Goal: Task Accomplishment & Management: Manage account settings

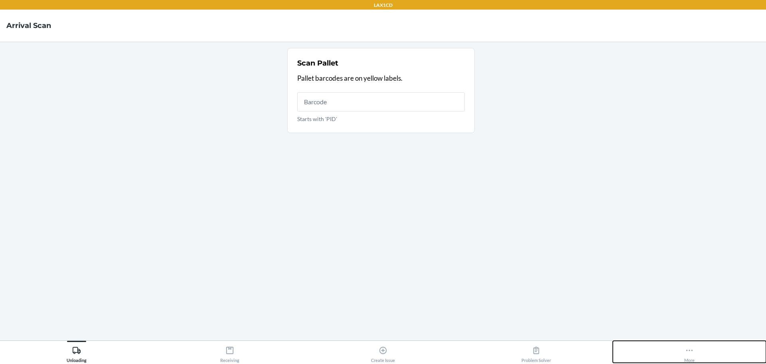
click at [688, 359] on div "More" at bounding box center [689, 352] width 10 height 20
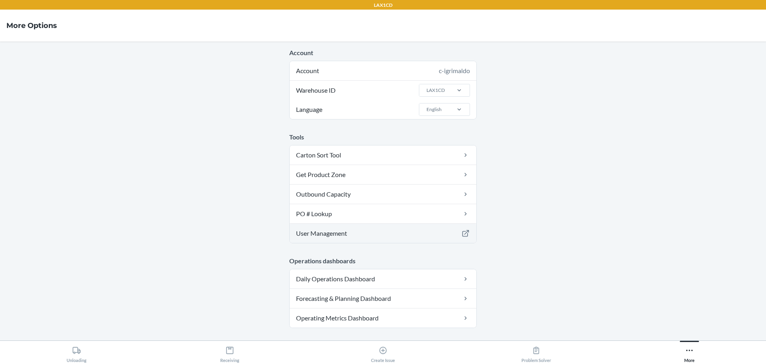
click at [398, 235] on link "User Management" at bounding box center [383, 233] width 187 height 19
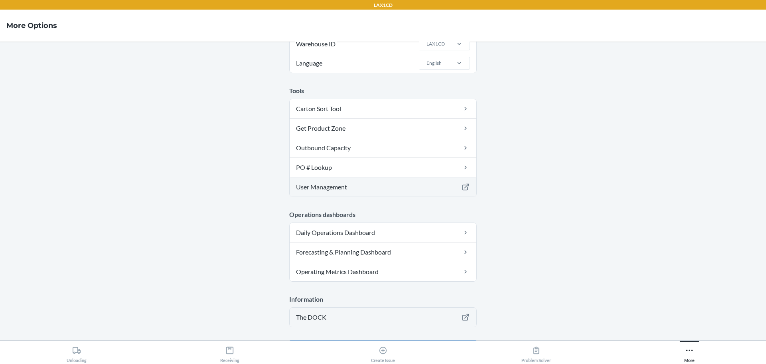
scroll to position [71, 0]
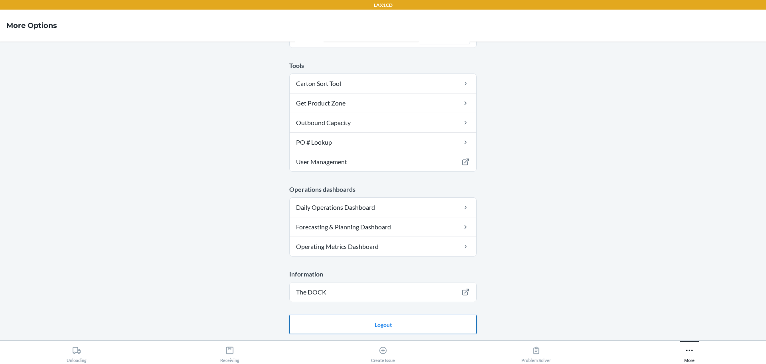
drag, startPoint x: 396, startPoint y: 313, endPoint x: 400, endPoint y: 318, distance: 6.5
click at [396, 313] on main "Account Account c-igrimaldo Warehouse ID LAX1CD Language English Tools Carton S…" at bounding box center [383, 191] width 766 height 299
click at [404, 320] on button "Logout" at bounding box center [383, 324] width 188 height 19
